Goal: Task Accomplishment & Management: Manage account settings

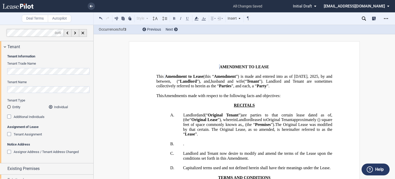
scroll to position [135, 0]
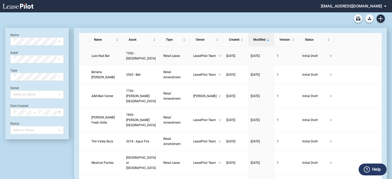
click at [104, 55] on span "Luxx Nail Bar" at bounding box center [101, 56] width 18 height 4
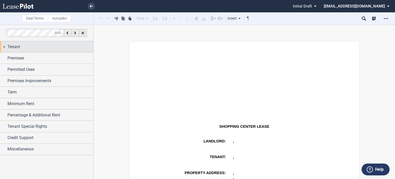
click at [23, 49] on div "Tenant" at bounding box center [50, 47] width 86 height 6
